Goal: Transaction & Acquisition: Purchase product/service

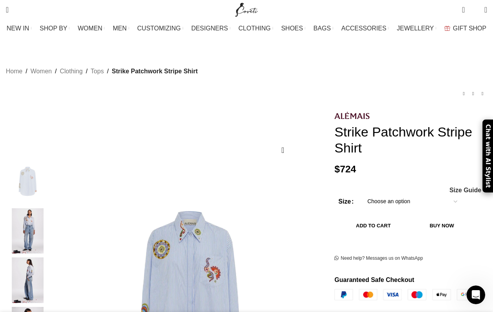
scroll to position [0, 246]
select select "10-uk"
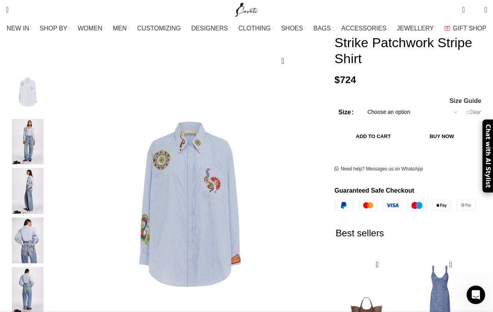
scroll to position [0, 410]
click at [406, 128] on button "Add to cart" at bounding box center [373, 136] width 70 height 16
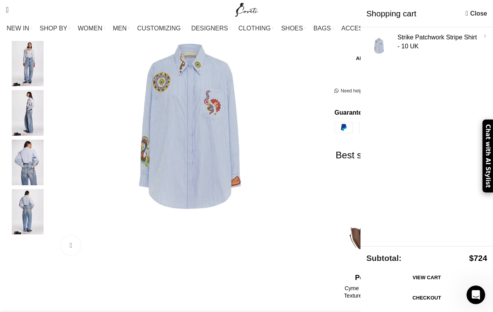
scroll to position [0, 656]
click at [427, 298] on link "Checkout" at bounding box center [426, 297] width 121 height 16
